Goal: Information Seeking & Learning: Learn about a topic

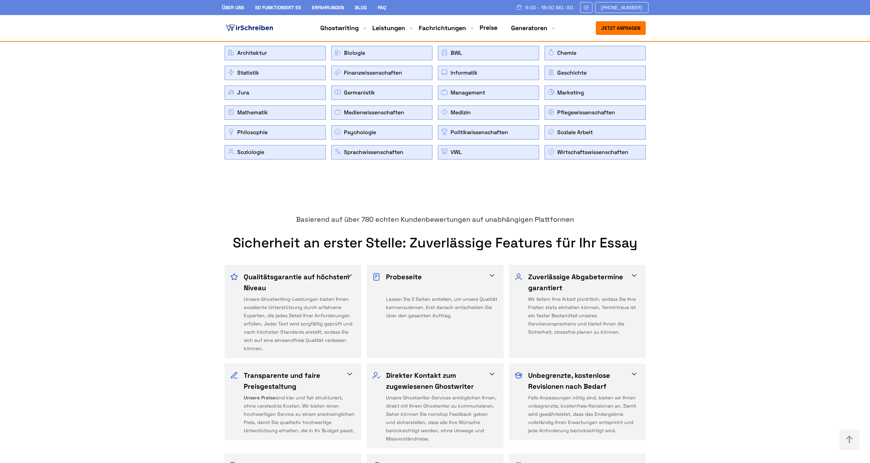
scroll to position [1026, 0]
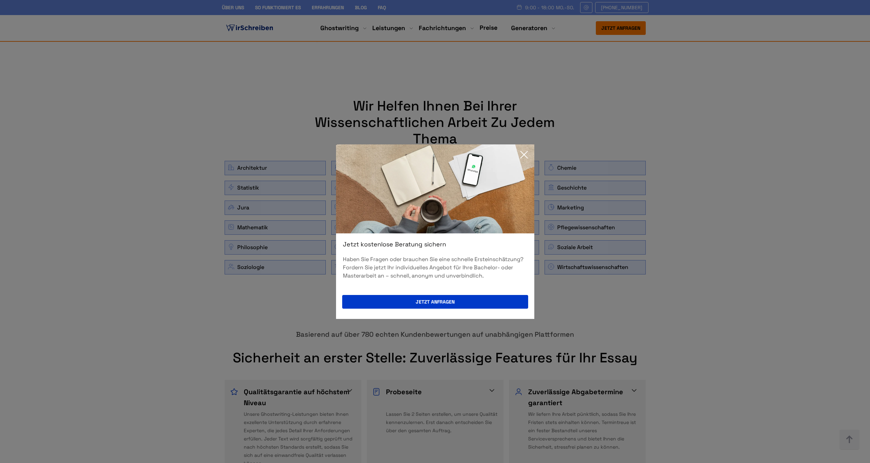
click at [522, 155] on icon at bounding box center [524, 155] width 14 height 14
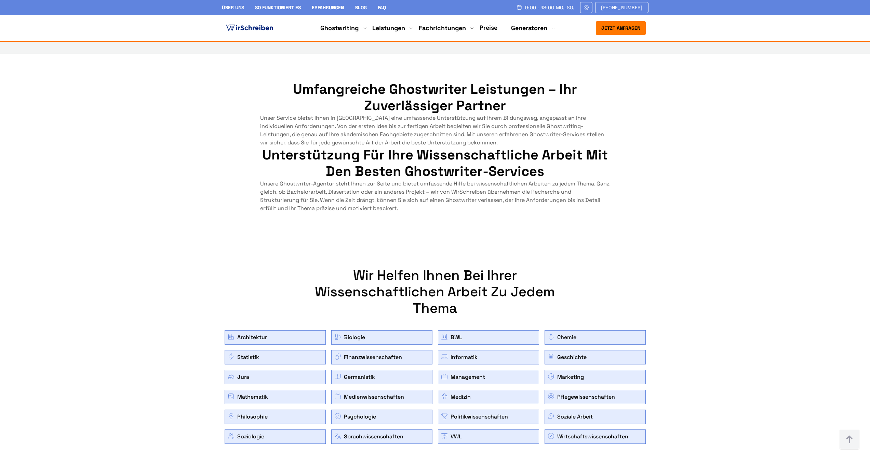
scroll to position [856, 0]
click at [452, 293] on h2 "Wir helfen Ihnen bei Ihrer wissenschaftlichen Arbeit zu jedem Thema" at bounding box center [435, 291] width 274 height 49
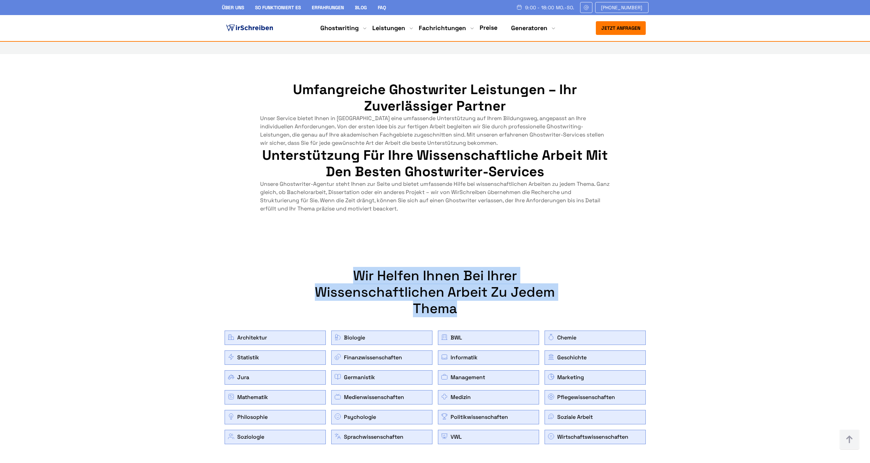
click at [452, 293] on h2 "Wir helfen Ihnen bei Ihrer wissenschaftlichen Arbeit zu jedem Thema" at bounding box center [435, 291] width 274 height 49
copy h2 "Wir helfen Ihnen bei Ihrer wissenschaftlichen Arbeit zu jedem Thema"
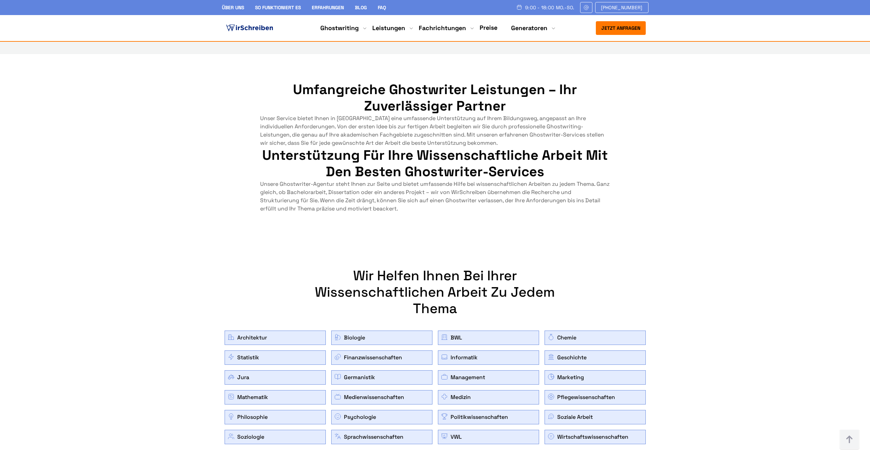
click at [257, 336] on div "Architektur" at bounding box center [247, 337] width 39 height 8
copy div "Architektur"
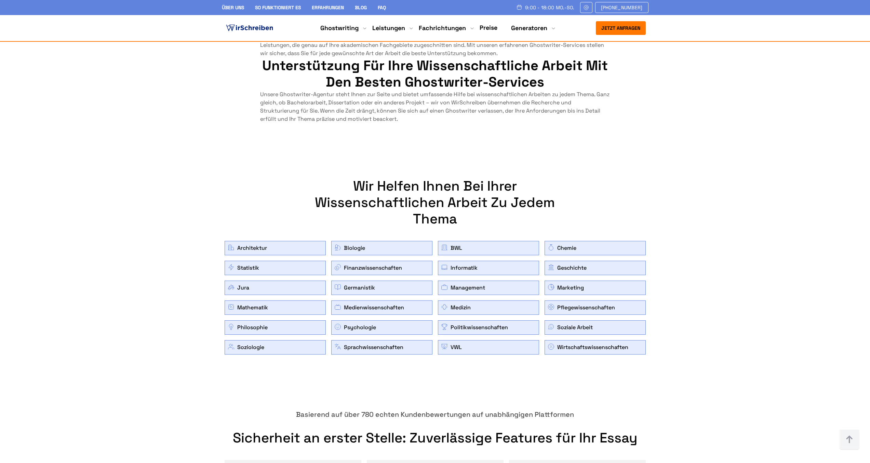
scroll to position [980, 0]
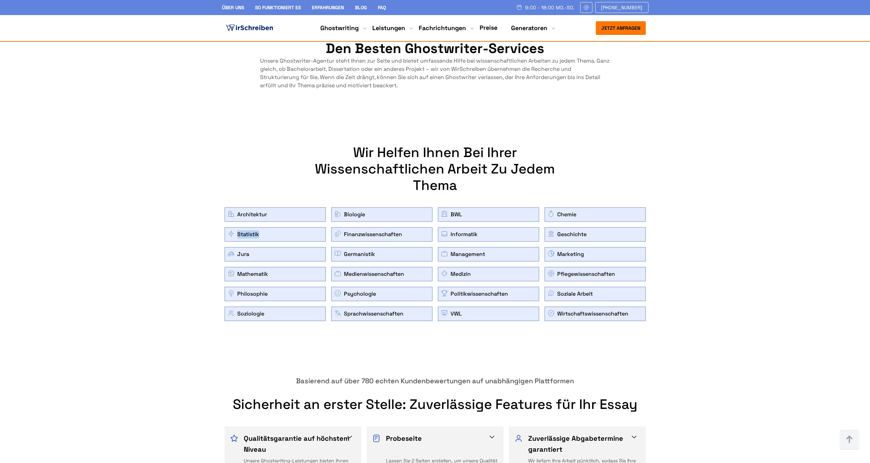
drag, startPoint x: 276, startPoint y: 233, endPoint x: 268, endPoint y: 229, distance: 8.6
click at [237, 234] on tr "Statistik" at bounding box center [275, 234] width 101 height 14
click at [356, 215] on div "Biologie" at bounding box center [349, 214] width 31 height 8
copy div "Biologie"
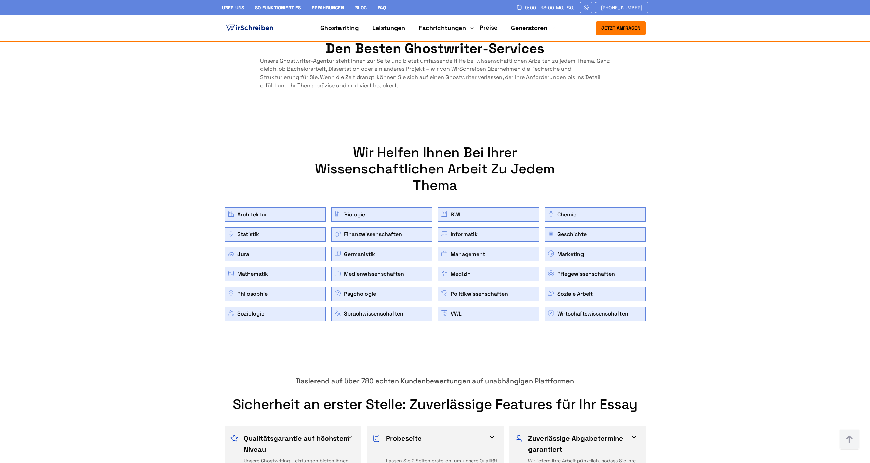
click at [454, 214] on link "BWL" at bounding box center [457, 214] width 12 height 8
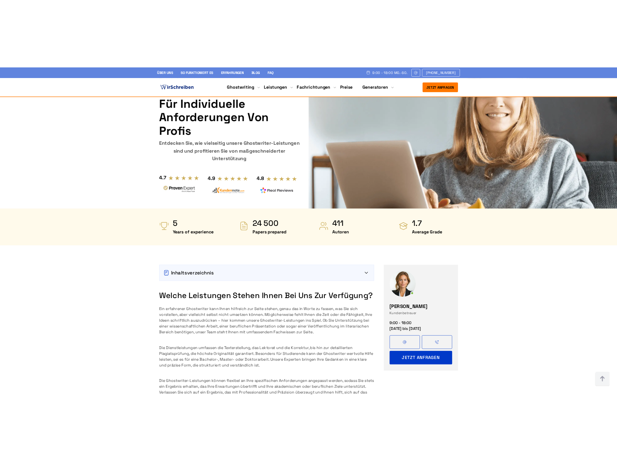
scroll to position [980, 0]
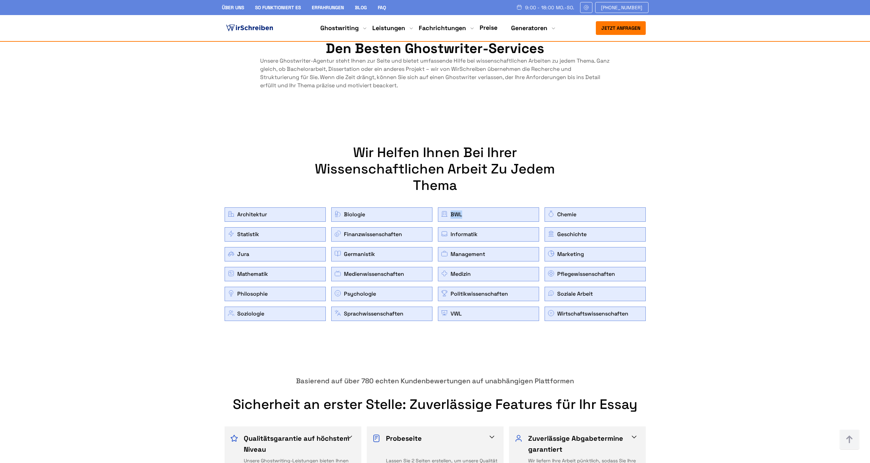
copy link "BWL"
drag, startPoint x: 467, startPoint y: 216, endPoint x: 25, endPoint y: 250, distance: 442.5
click at [450, 215] on tr "BWL" at bounding box center [488, 214] width 101 height 14
drag, startPoint x: 585, startPoint y: 216, endPoint x: 563, endPoint y: 214, distance: 22.3
click at [563, 214] on tr "Chemie" at bounding box center [595, 214] width 101 height 14
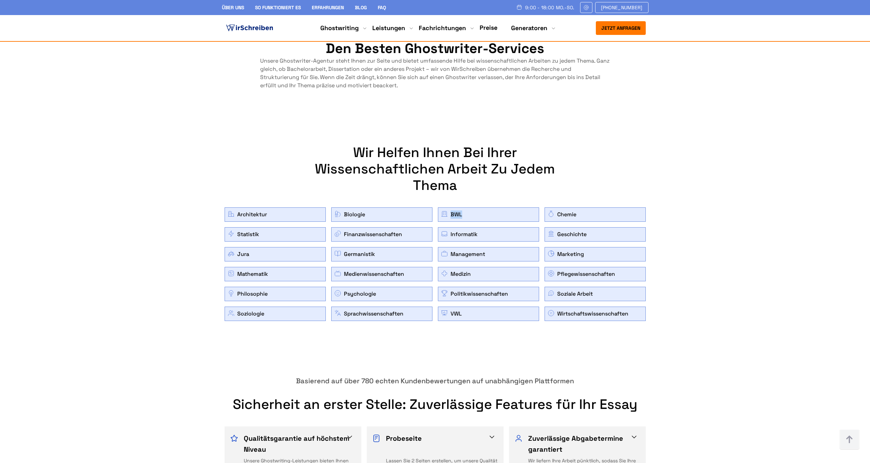
click at [563, 214] on div "Chemie" at bounding box center [562, 214] width 29 height 8
drag, startPoint x: 262, startPoint y: 233, endPoint x: 238, endPoint y: 237, distance: 24.9
click at [238, 237] on tr "Statistik" at bounding box center [275, 234] width 101 height 14
copy link "Statistik"
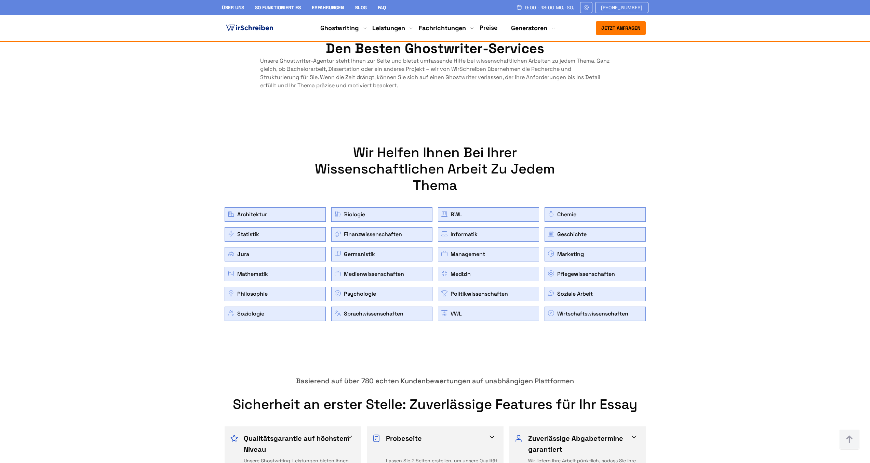
click at [399, 236] on div "Finanzwissenschaften" at bounding box center [368, 234] width 68 height 8
copy div "Finanzwissenschaften"
copy link "Informatik"
drag, startPoint x: 482, startPoint y: 234, endPoint x: 449, endPoint y: 233, distance: 32.5
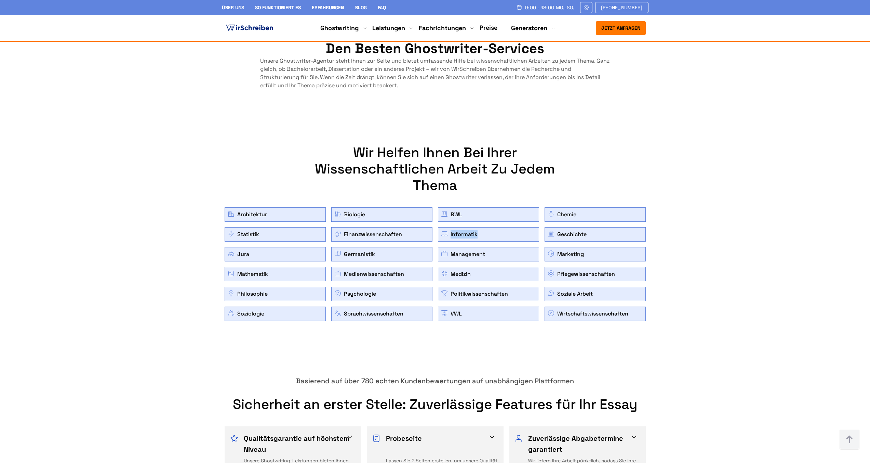
click at [449, 233] on tr "Informatik" at bounding box center [488, 234] width 101 height 14
click at [569, 236] on div "Geschichte" at bounding box center [567, 234] width 39 height 8
copy div "Geschichte"
copy link "Jura"
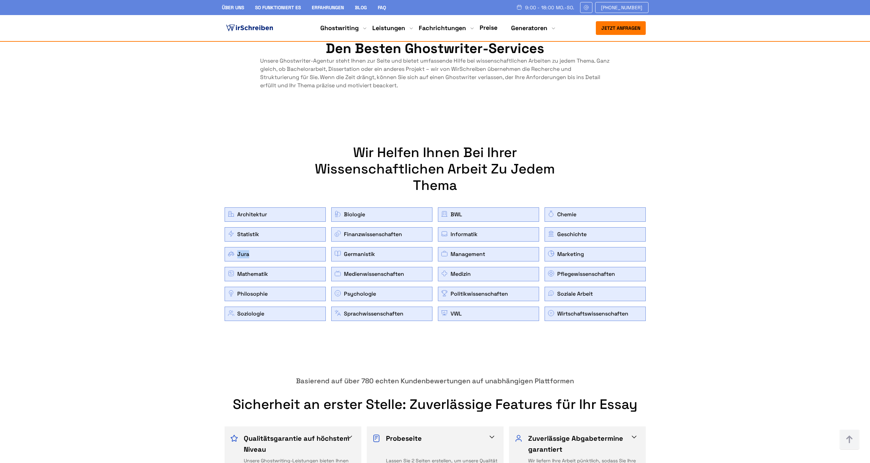
drag, startPoint x: 251, startPoint y: 252, endPoint x: 235, endPoint y: 254, distance: 16.5
click at [236, 254] on tr "Jura" at bounding box center [275, 254] width 101 height 14
copy link "Germanistik"
drag, startPoint x: 388, startPoint y: 253, endPoint x: 241, endPoint y: 281, distance: 149.4
click at [343, 255] on tr "Germanistik" at bounding box center [381, 254] width 101 height 14
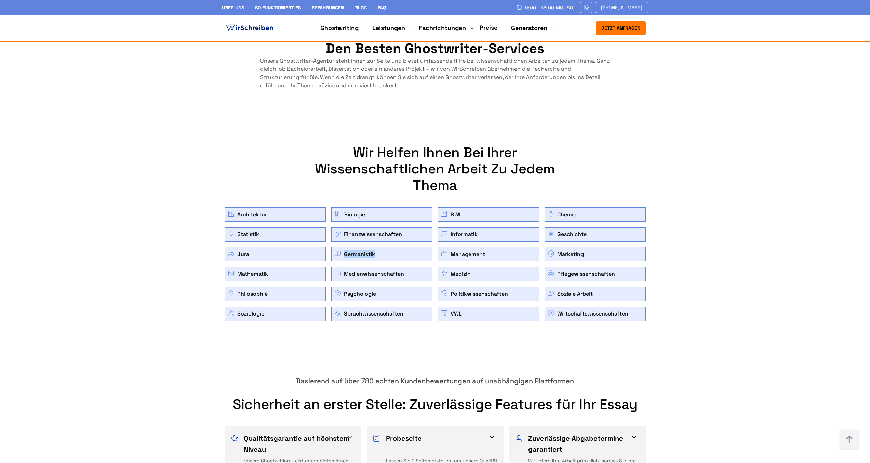
copy div "Management"
drag, startPoint x: 474, startPoint y: 257, endPoint x: 449, endPoint y: 255, distance: 24.3
click at [449, 255] on tr "Management" at bounding box center [488, 254] width 101 height 14
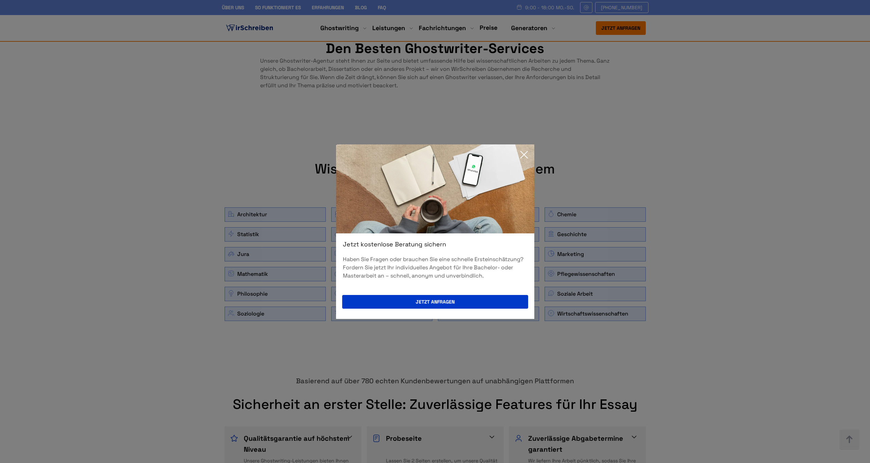
click at [527, 158] on icon at bounding box center [524, 155] width 14 height 14
